Goal: Task Accomplishment & Management: Manage account settings

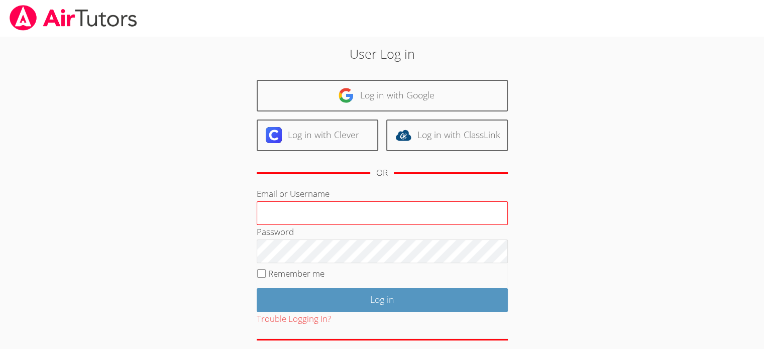
click at [313, 210] on input "Email or Username" at bounding box center [382, 213] width 251 height 24
type input "[EMAIL_ADDRESS][DOMAIN_NAME]"
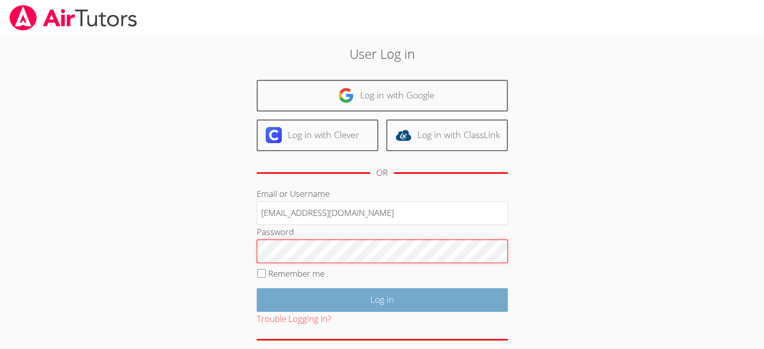
click at [390, 305] on input "Log in" at bounding box center [382, 300] width 251 height 24
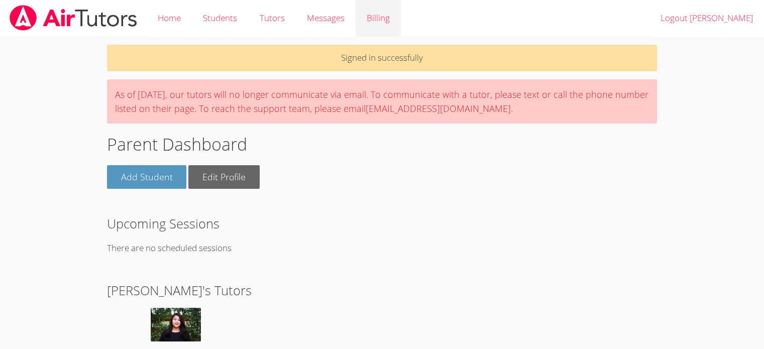
click at [376, 17] on link "Billing" at bounding box center [378, 18] width 45 height 37
